Goal: Task Accomplishment & Management: Manage account settings

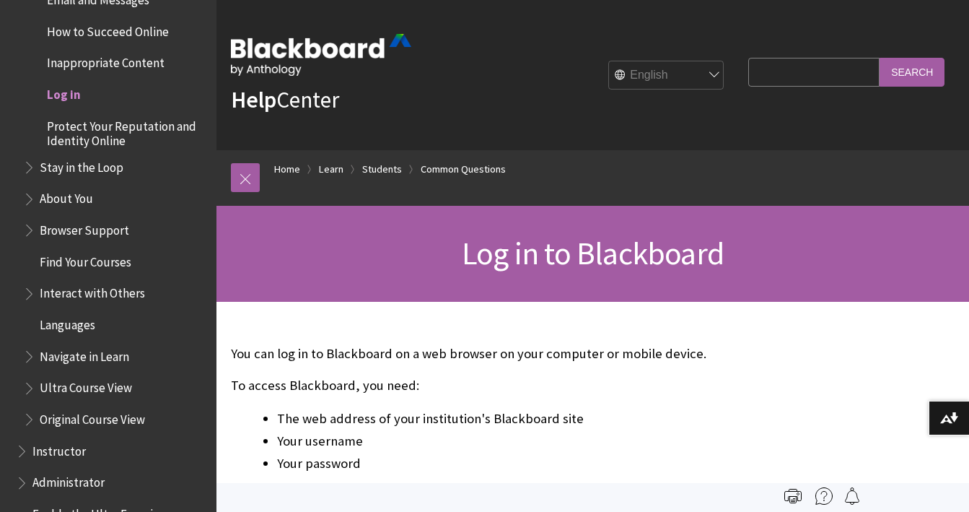
scroll to position [1435, 0]
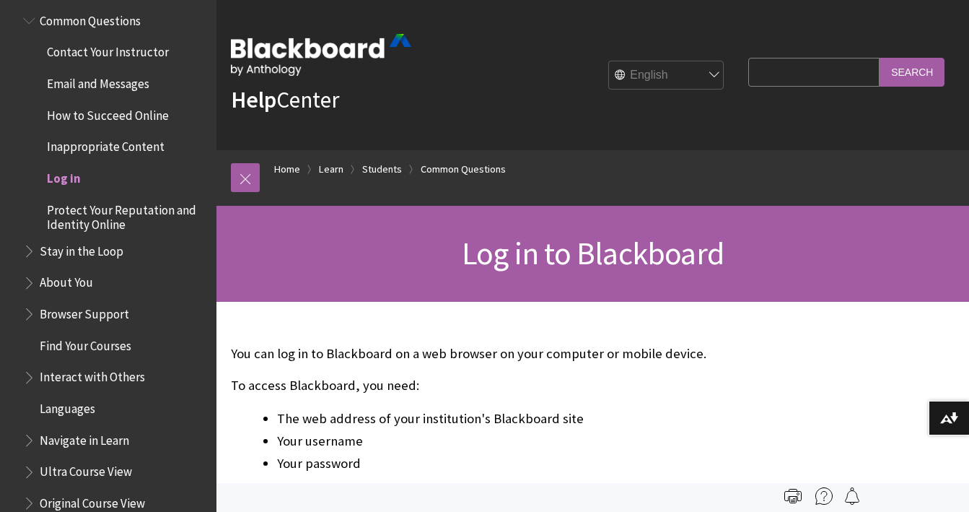
click at [74, 171] on span "Log in" at bounding box center [64, 175] width 34 height 19
click at [64, 179] on span "Log in" at bounding box center [64, 175] width 34 height 19
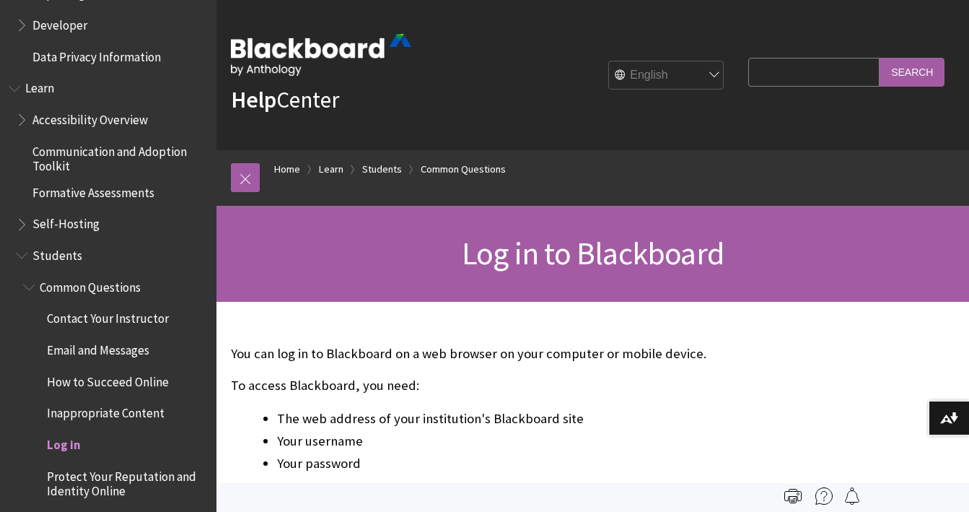
scroll to position [1291, 0]
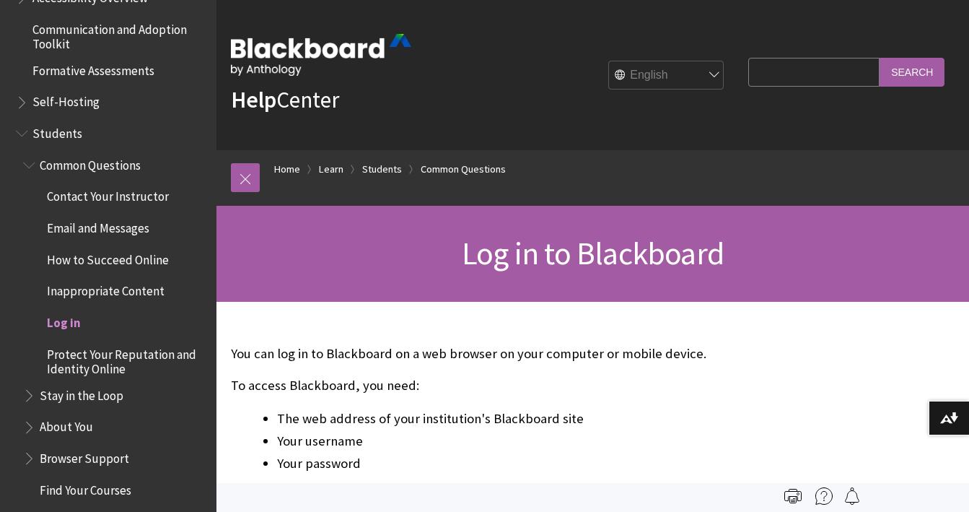
click at [66, 327] on span "Log in" at bounding box center [64, 319] width 34 height 19
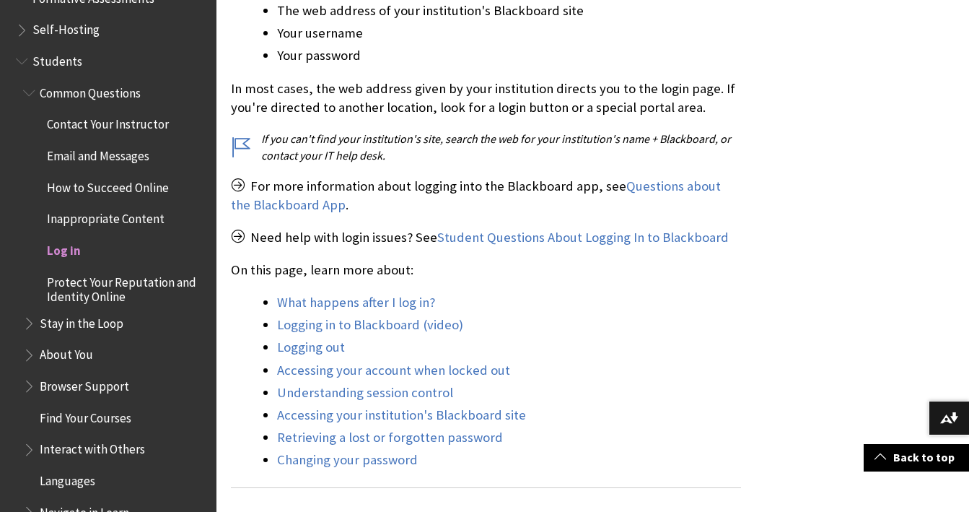
scroll to position [433, 0]
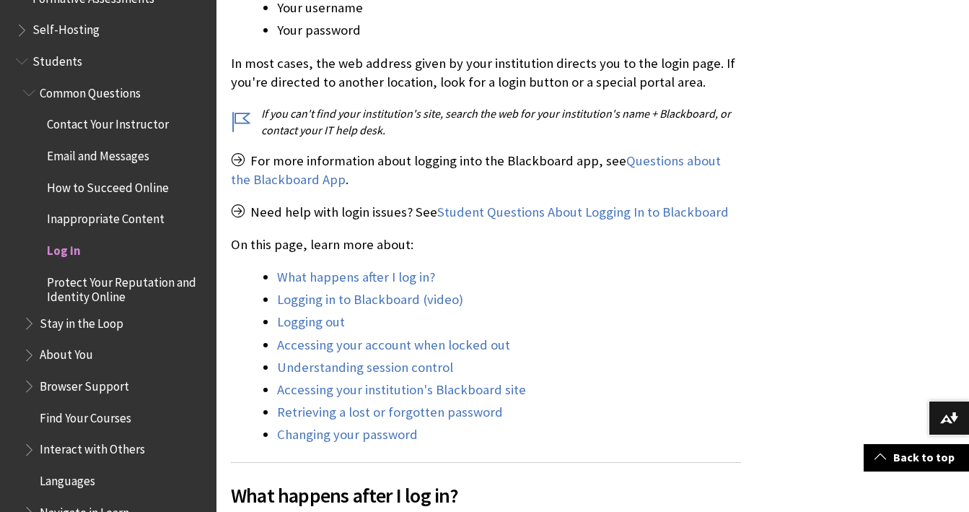
click at [59, 250] on span "Log in" at bounding box center [64, 247] width 34 height 19
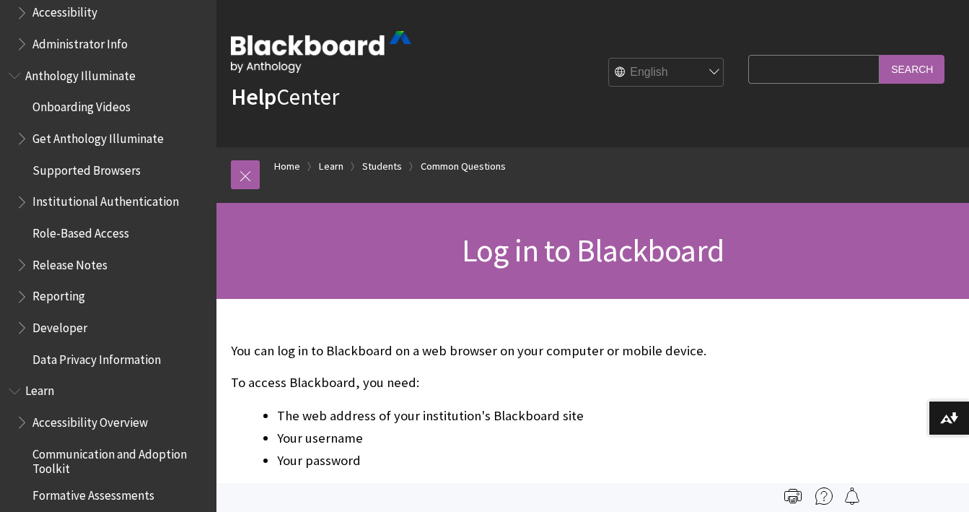
scroll to position [0, 0]
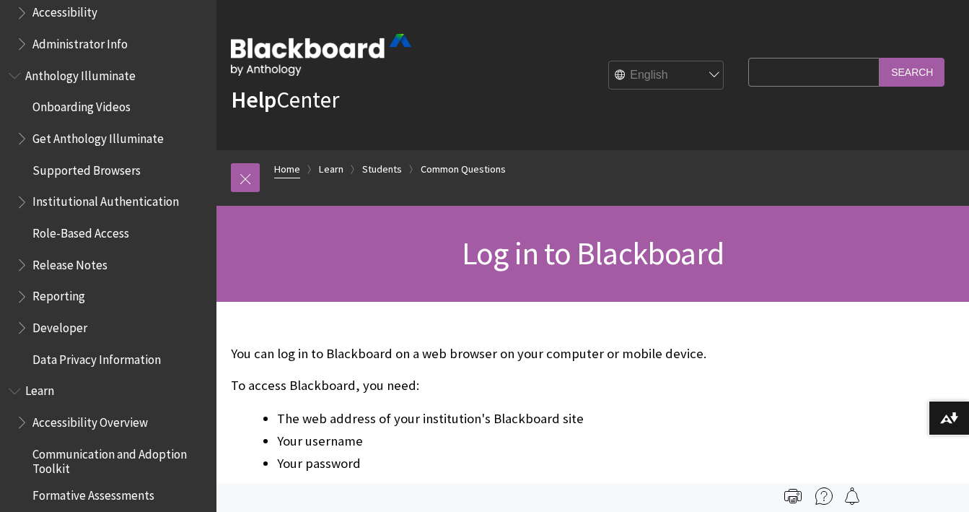
click at [294, 171] on link "Home" at bounding box center [287, 169] width 26 height 18
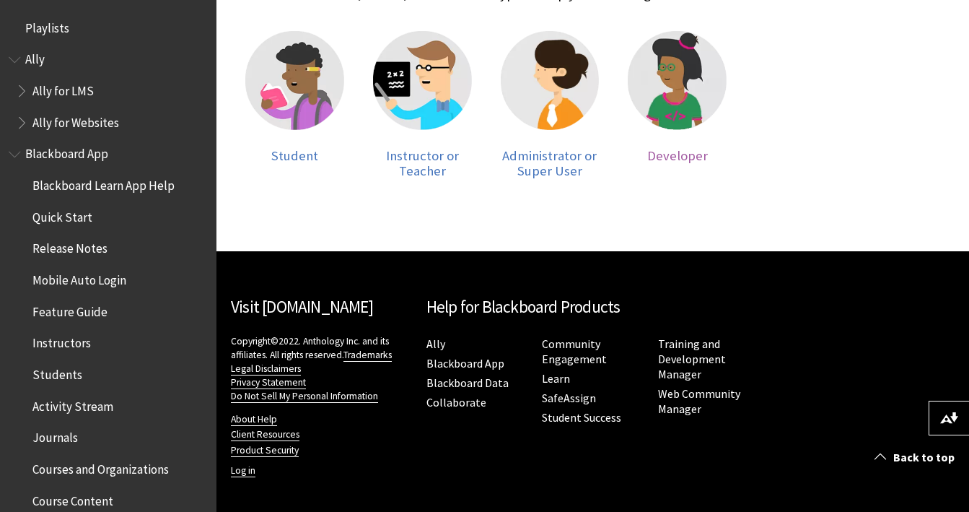
scroll to position [364, 0]
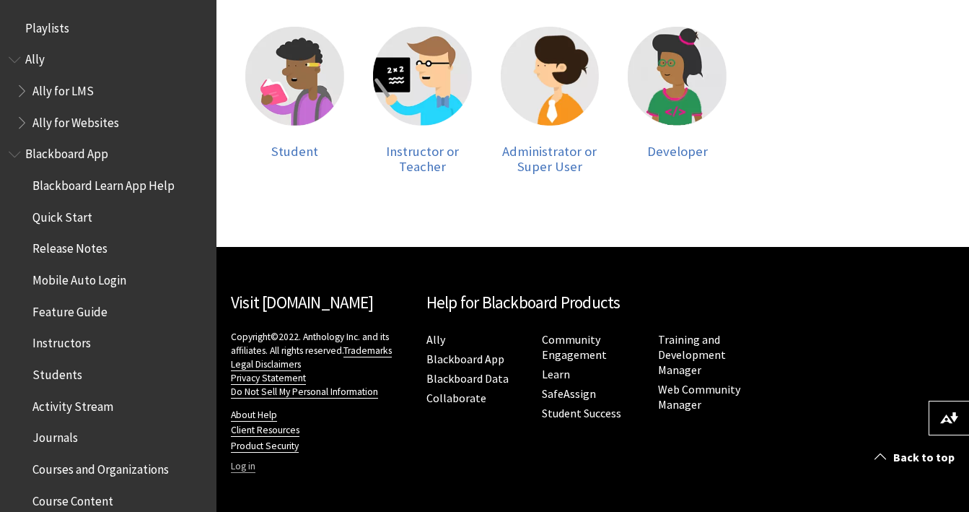
click at [241, 469] on link "Log in" at bounding box center [243, 466] width 25 height 13
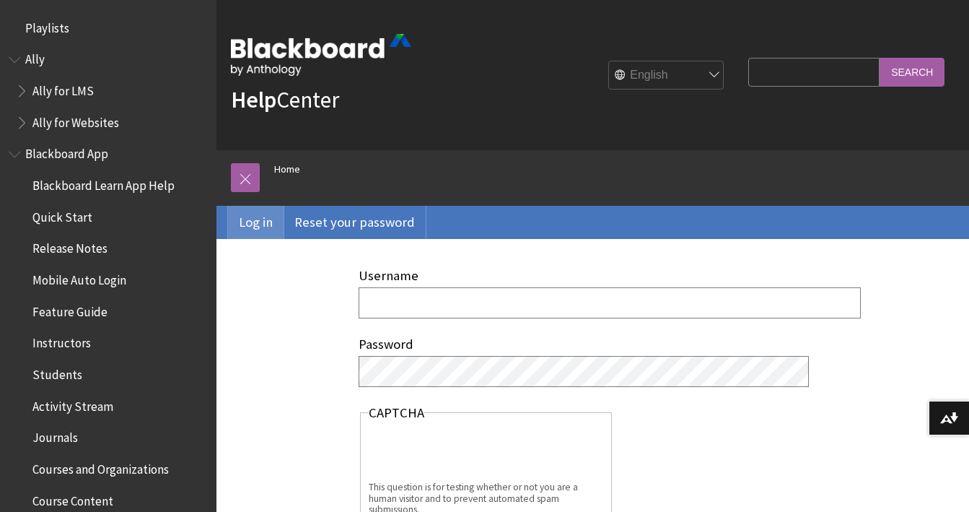
click at [245, 223] on link "Log in" at bounding box center [256, 222] width 56 height 33
click at [370, 298] on input "Username" at bounding box center [610, 302] width 502 height 31
click at [292, 302] on div "Username Password [GEOGRAPHIC_DATA] This question is for testing whether or not…" at bounding box center [486, 422] width 539 height 367
